Goal: Task Accomplishment & Management: Complete application form

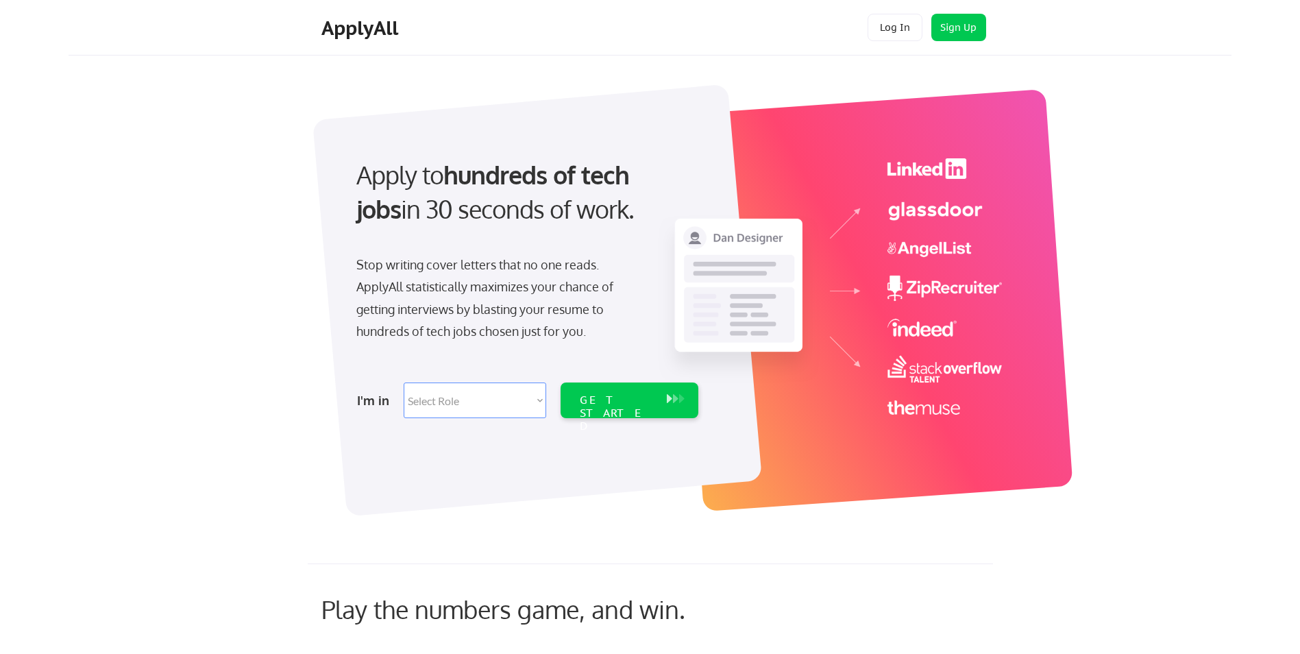
click at [537, 402] on select "Select Role Software Engineering Product Management Customer Success Sales UI/U…" at bounding box center [475, 401] width 143 height 36
select select ""technical_project_program_mgmt""
click at [404, 383] on select "Select Role Software Engineering Product Management Customer Success Sales UI/U…" at bounding box center [475, 401] width 143 height 36
select select ""technical_project_program_mgmt""
click at [618, 400] on div "GET STARTED" at bounding box center [616, 413] width 73 height 40
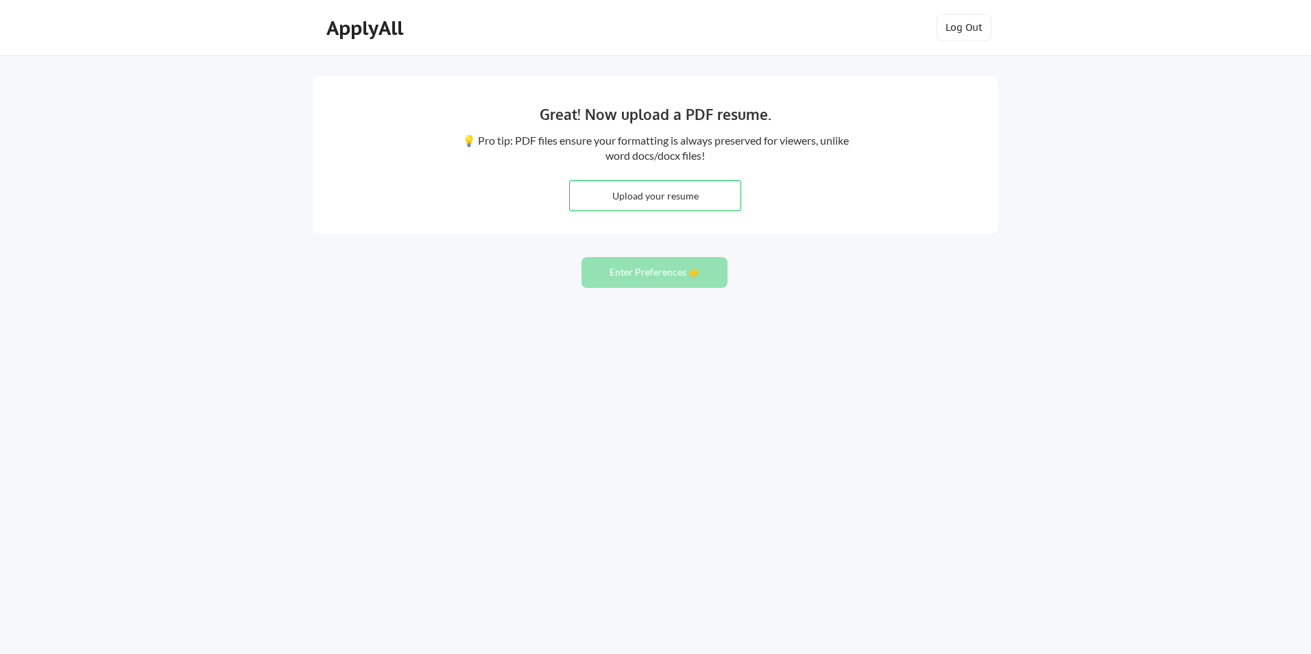
click at [694, 198] on input "file" at bounding box center [655, 195] width 171 height 29
type input "C:\fakepath\Dana_Graham_Resume_082025.docx"
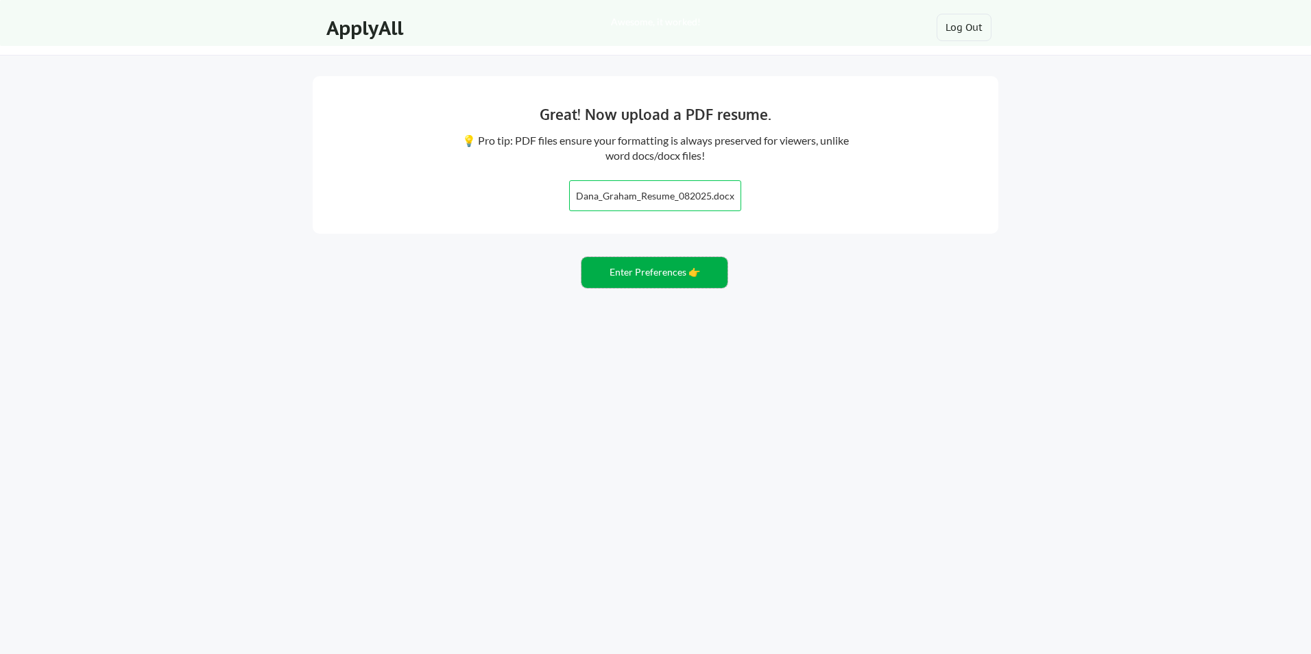
click at [622, 275] on button "Enter Preferences 👉" at bounding box center [654, 272] width 146 height 31
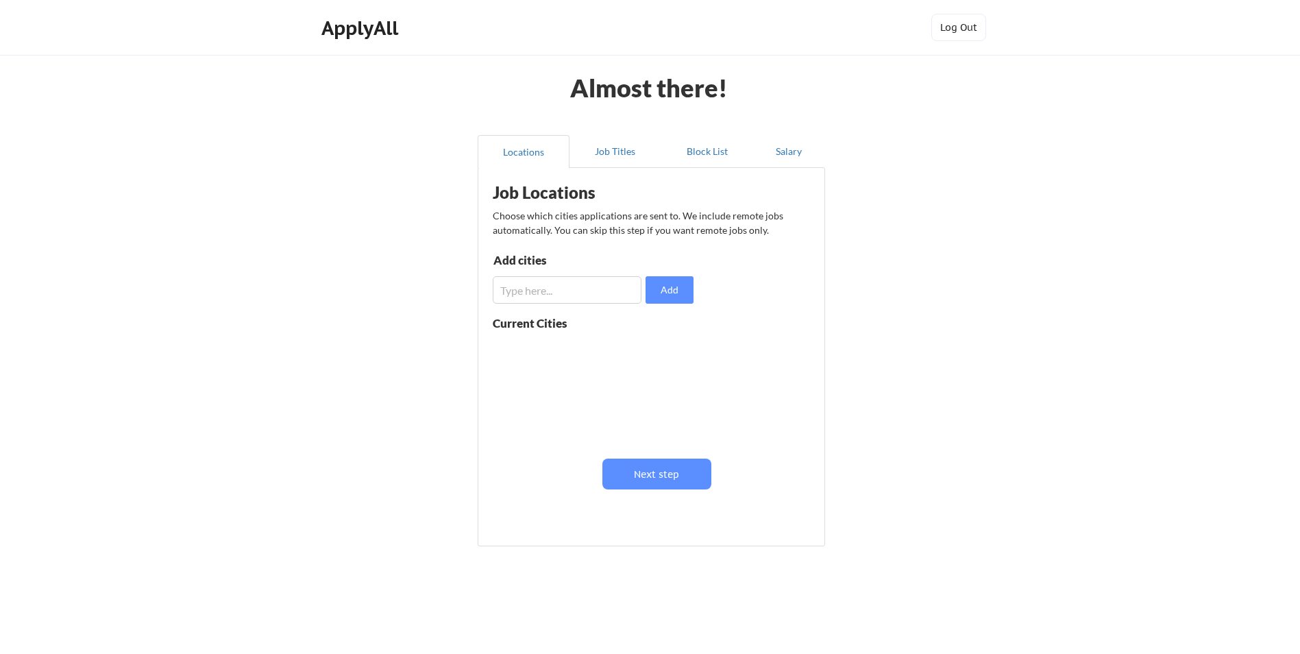
click at [551, 289] on input "input" at bounding box center [567, 289] width 149 height 27
type input "Remote"
click at [670, 288] on button "Add" at bounding box center [670, 289] width 48 height 27
click at [563, 295] on input "input" at bounding box center [567, 289] width 149 height 27
type input "St Petersburg, FL"
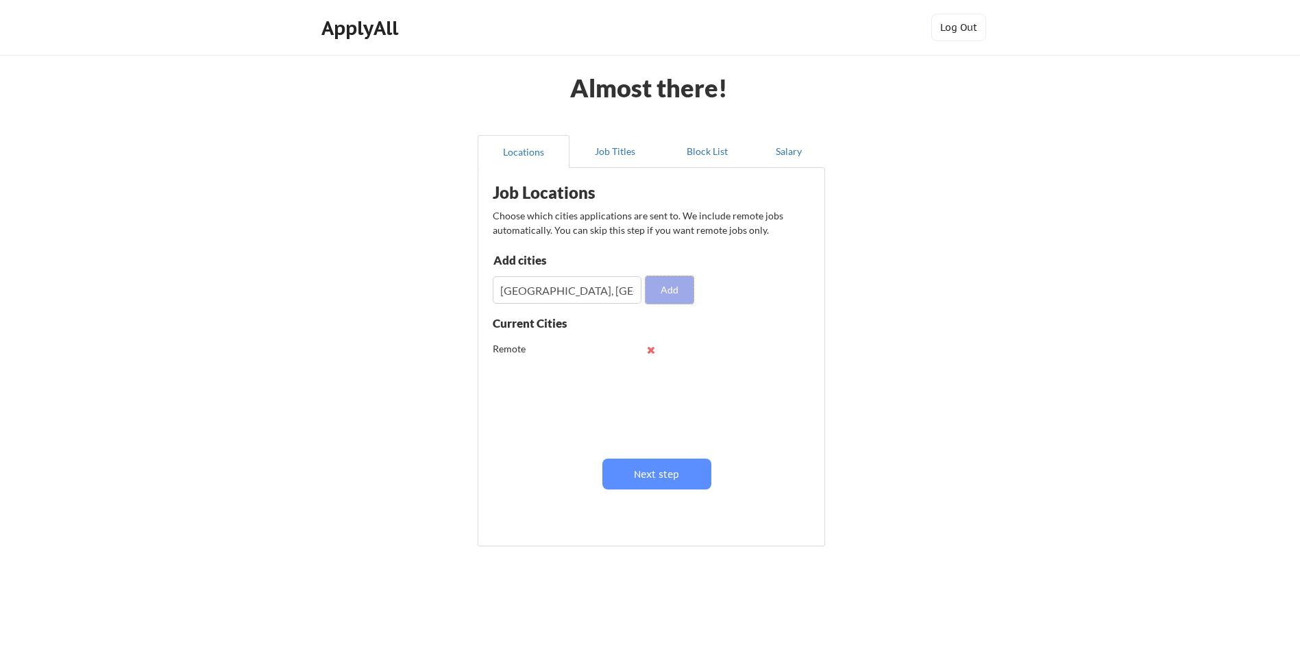
click at [673, 294] on button "Add" at bounding box center [670, 289] width 48 height 27
click at [652, 377] on button at bounding box center [651, 377] width 10 height 10
click at [636, 472] on button "Next step" at bounding box center [657, 474] width 109 height 31
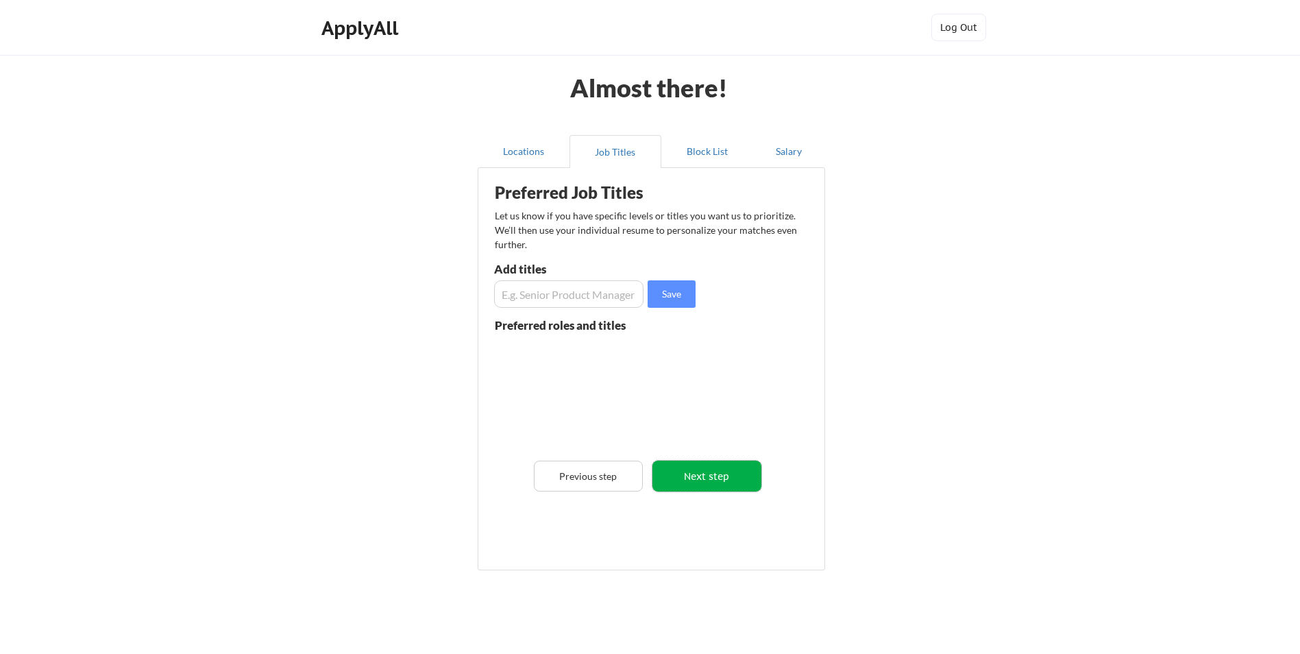
click at [687, 475] on button "Next step" at bounding box center [707, 476] width 109 height 31
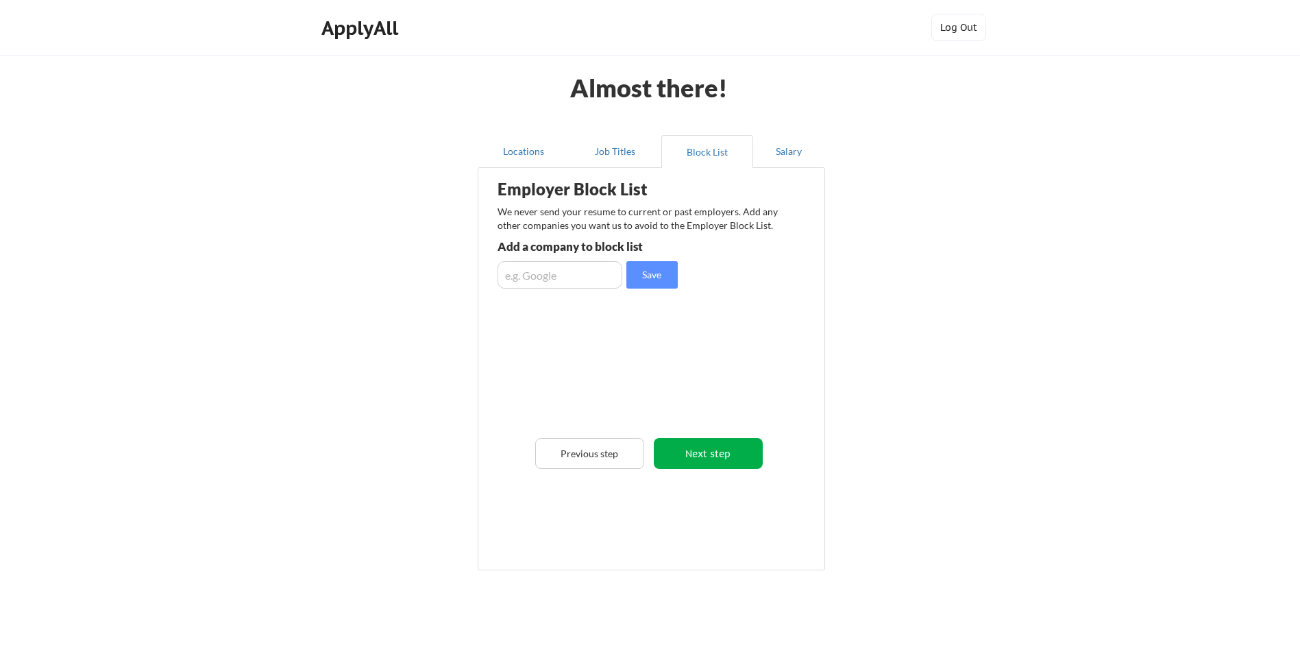
click at [709, 450] on button "Next step" at bounding box center [708, 453] width 109 height 31
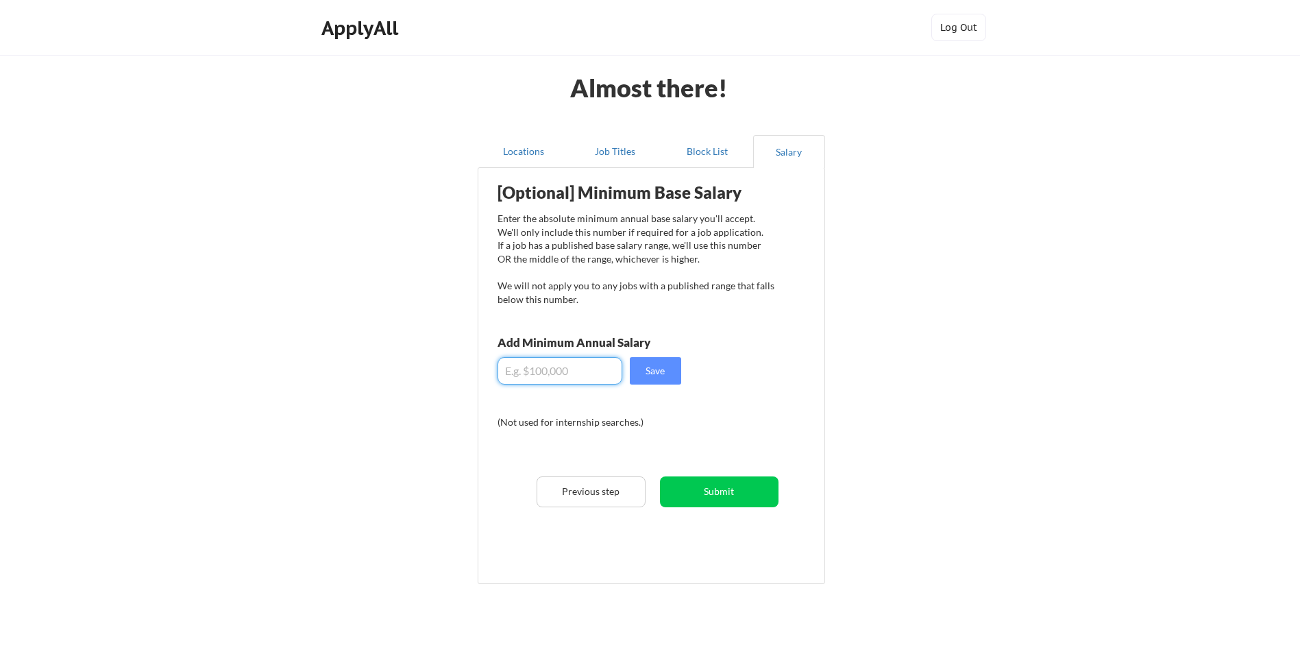
click at [545, 372] on input "input" at bounding box center [560, 370] width 125 height 27
type input "$60,000"
click at [721, 483] on button "Submit" at bounding box center [719, 491] width 119 height 31
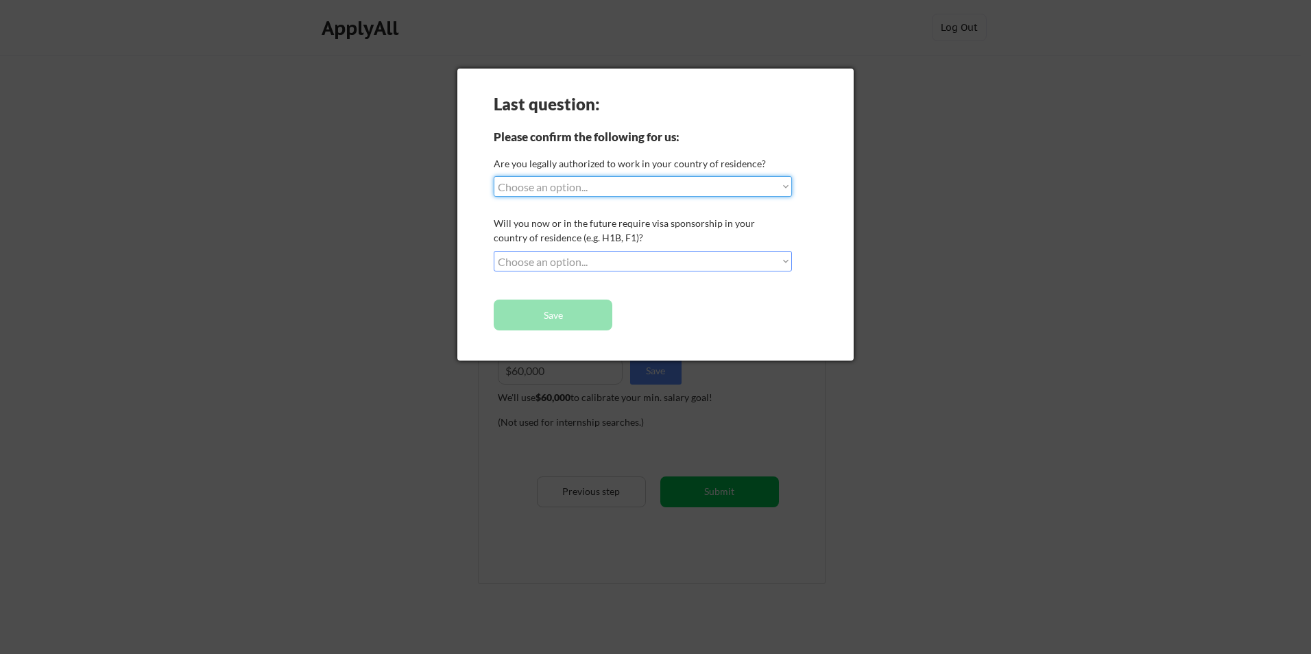
click at [571, 191] on select "Choose an option... Yes, I am a US Citizen Yes, I am a Canadian Citizen Yes, I …" at bounding box center [643, 186] width 298 height 21
select select ""yes__i_am_a_us_citizen""
click at [494, 176] on select "Choose an option... Yes, I am a US Citizen Yes, I am a Canadian Citizen Yes, I …" at bounding box center [643, 186] width 298 height 21
click at [550, 259] on select "Choose an option... No, I will not need sponsorship Yes, I will need sponsorship" at bounding box center [643, 261] width 298 height 21
select select ""no__i_will_not_need_sponsorship""
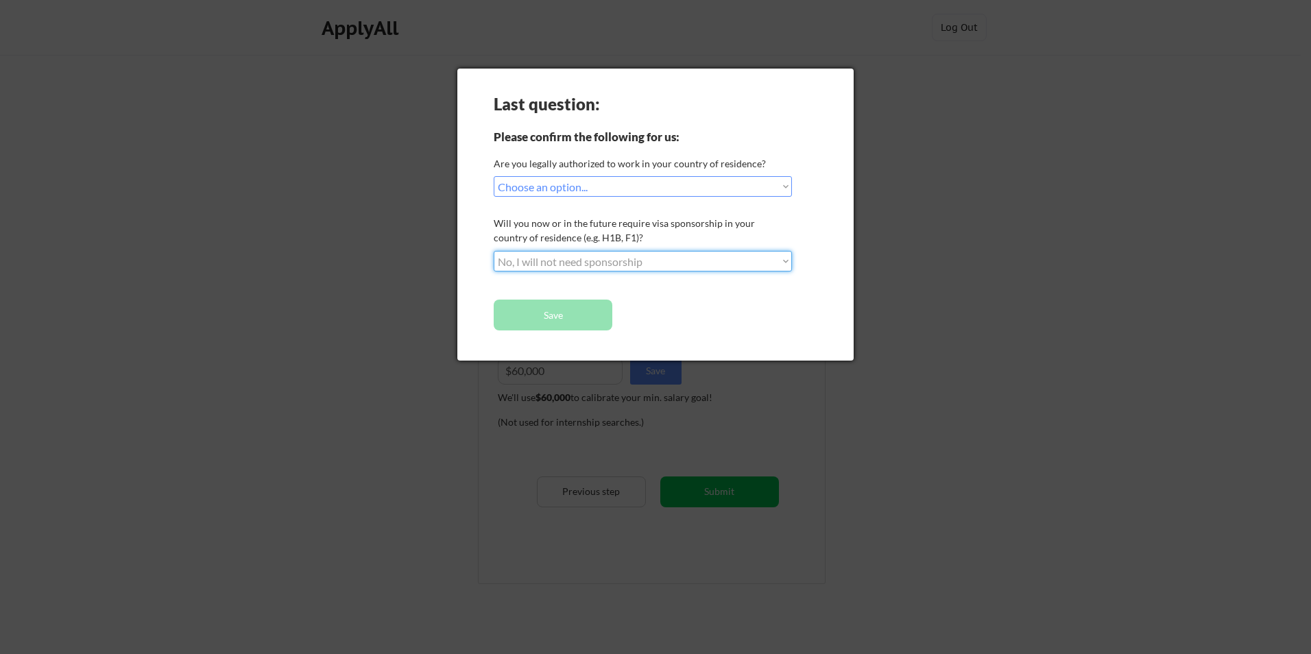
click at [494, 251] on select "Choose an option... No, I will not need sponsorship Yes, I will need sponsorship" at bounding box center [643, 261] width 298 height 21
click at [539, 315] on button "Save" at bounding box center [553, 315] width 119 height 31
